Goal: Navigation & Orientation: Find specific page/section

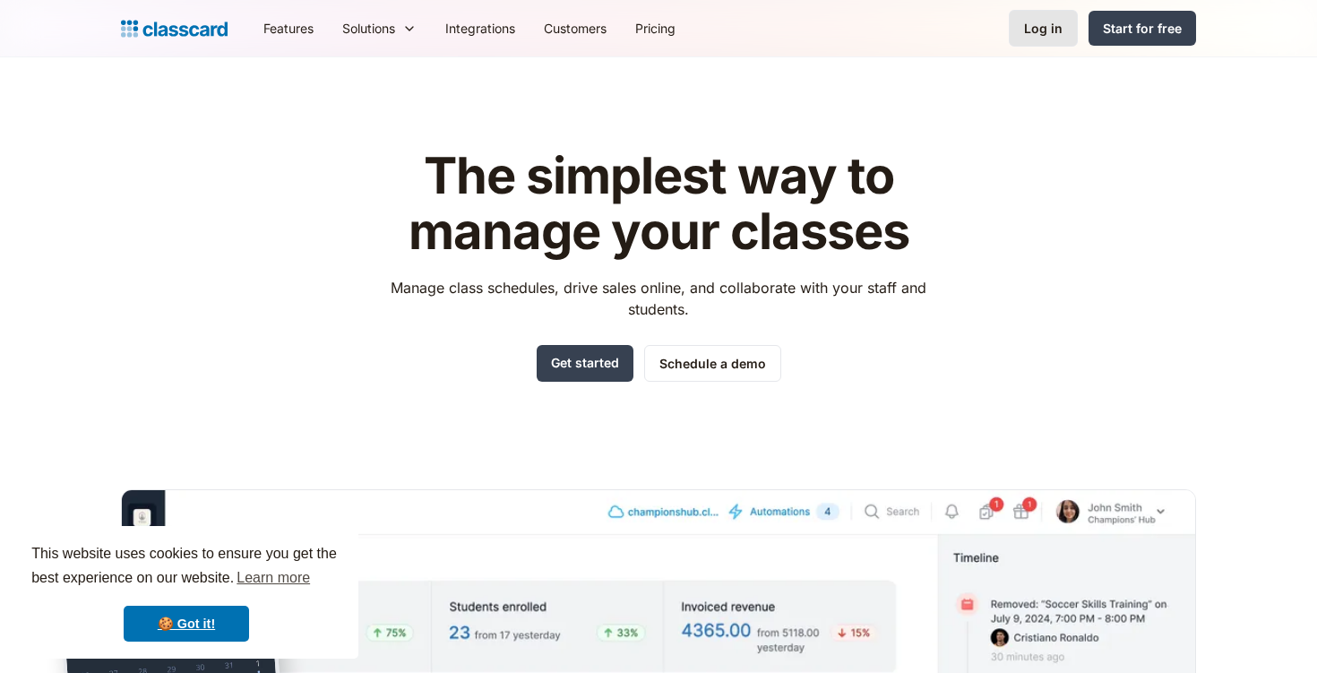
click at [1039, 23] on div "Log in" at bounding box center [1043, 28] width 39 height 19
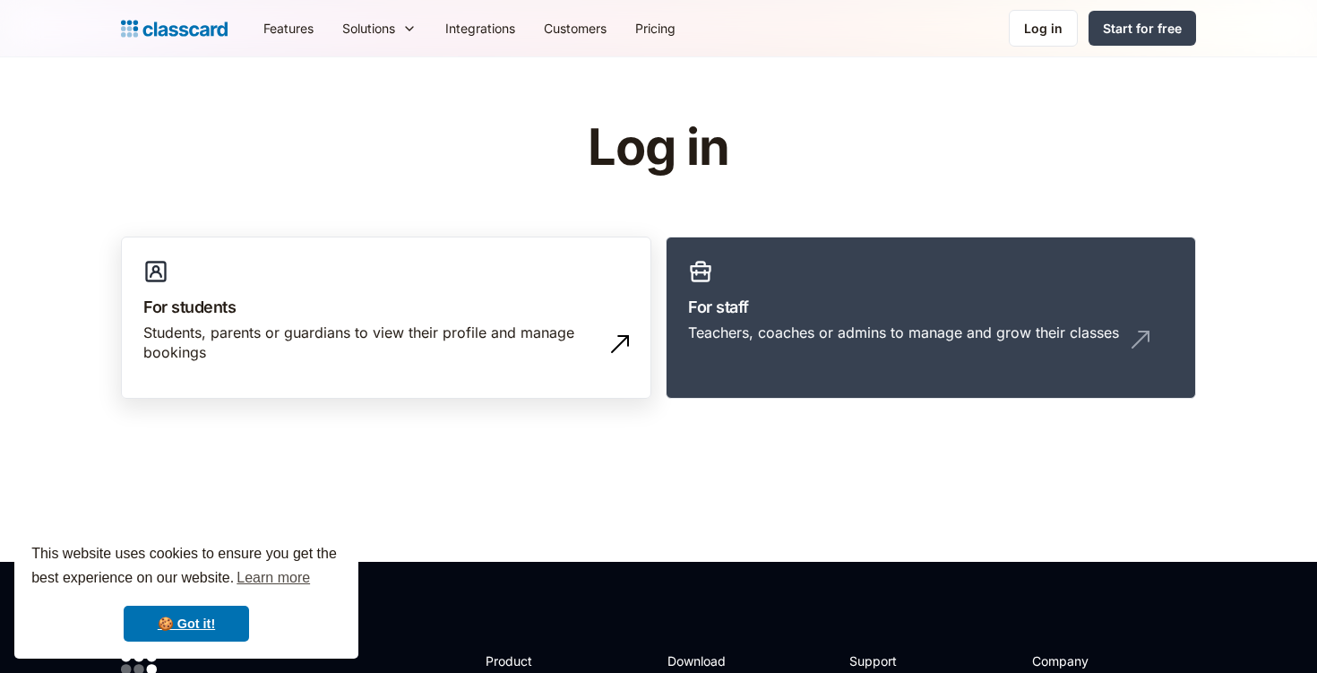
click at [457, 286] on link "For students Students, parents or guardians to view their profile and manage bo…" at bounding box center [386, 318] width 530 height 163
click at [1143, 41] on link "Start for free" at bounding box center [1143, 28] width 108 height 35
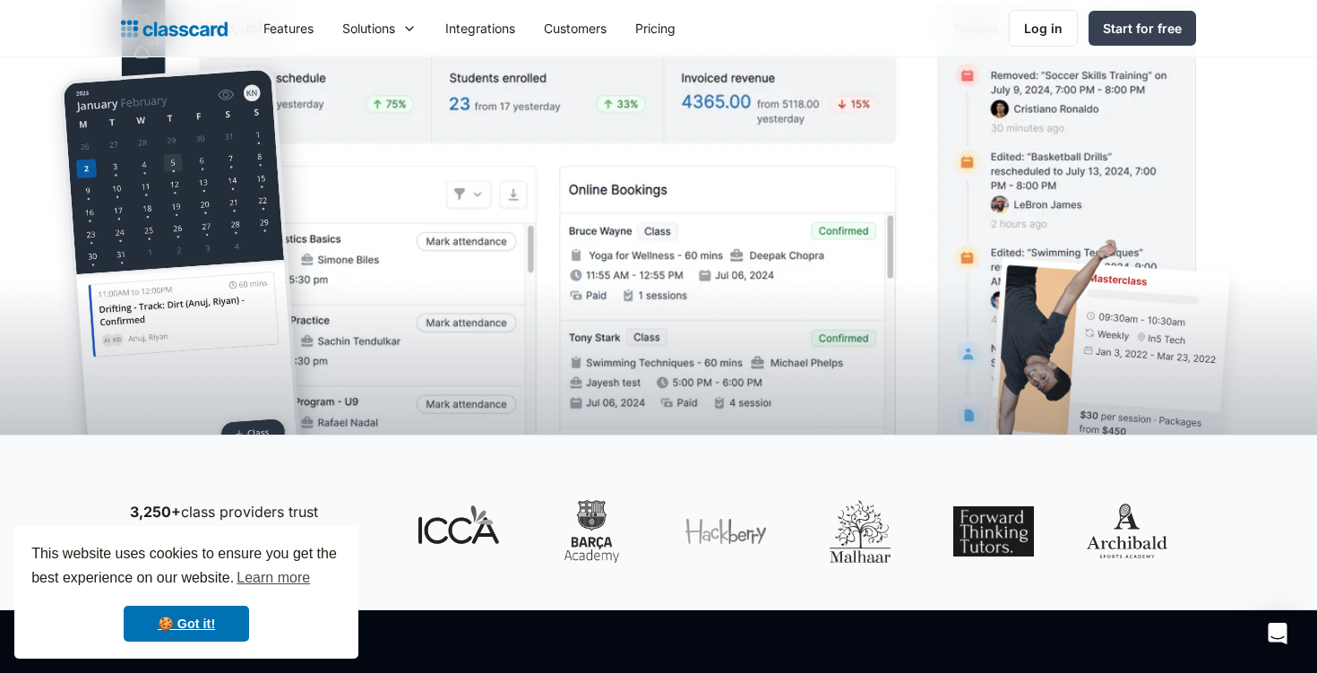
scroll to position [530, 0]
